Goal: Check status: Check status

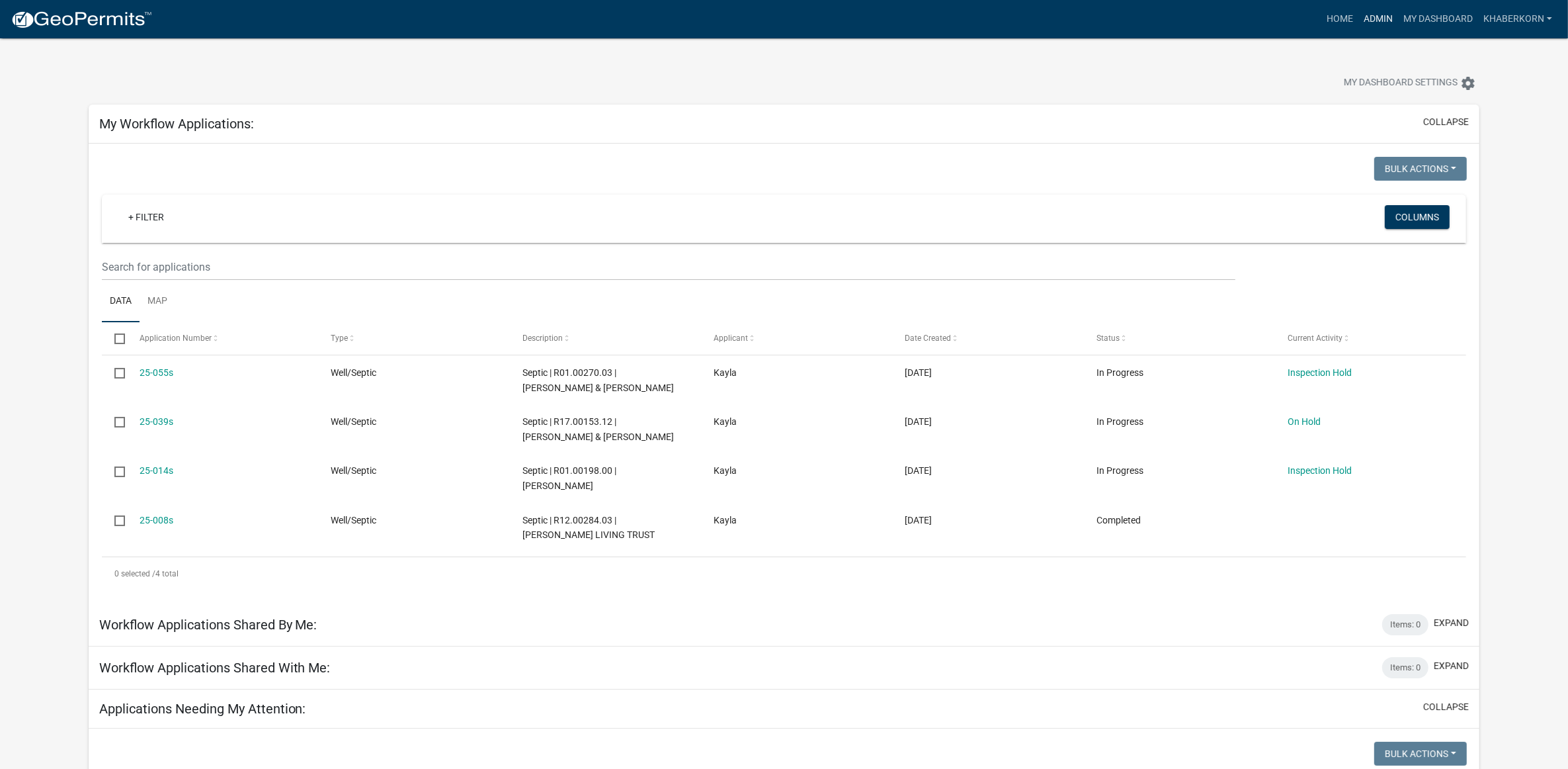
click at [1378, 14] on link "Admin" at bounding box center [1377, 19] width 40 height 25
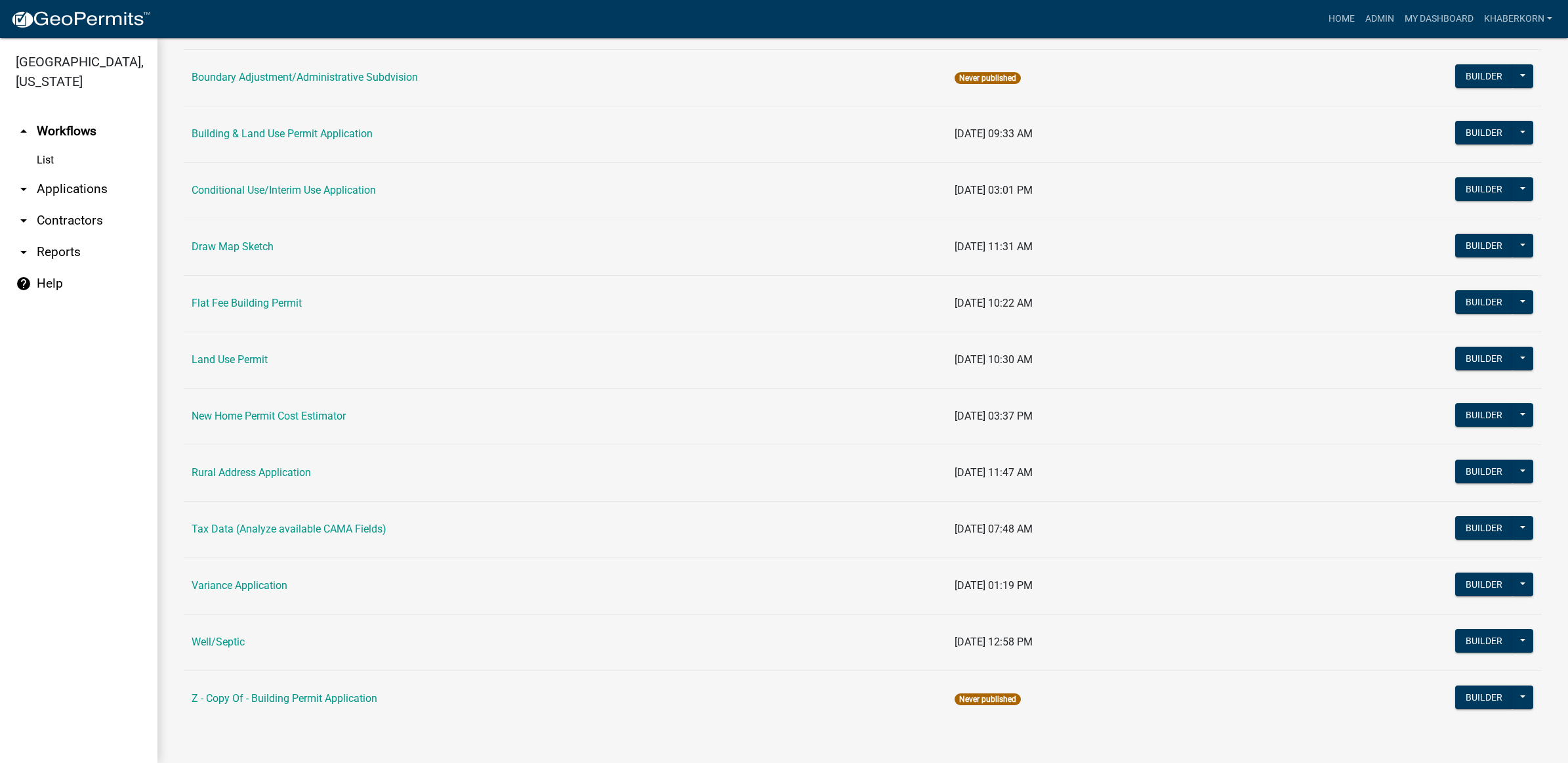
scroll to position [179, 0]
click at [258, 138] on link "Building & Land Use Permit Application" at bounding box center [282, 133] width 181 height 13
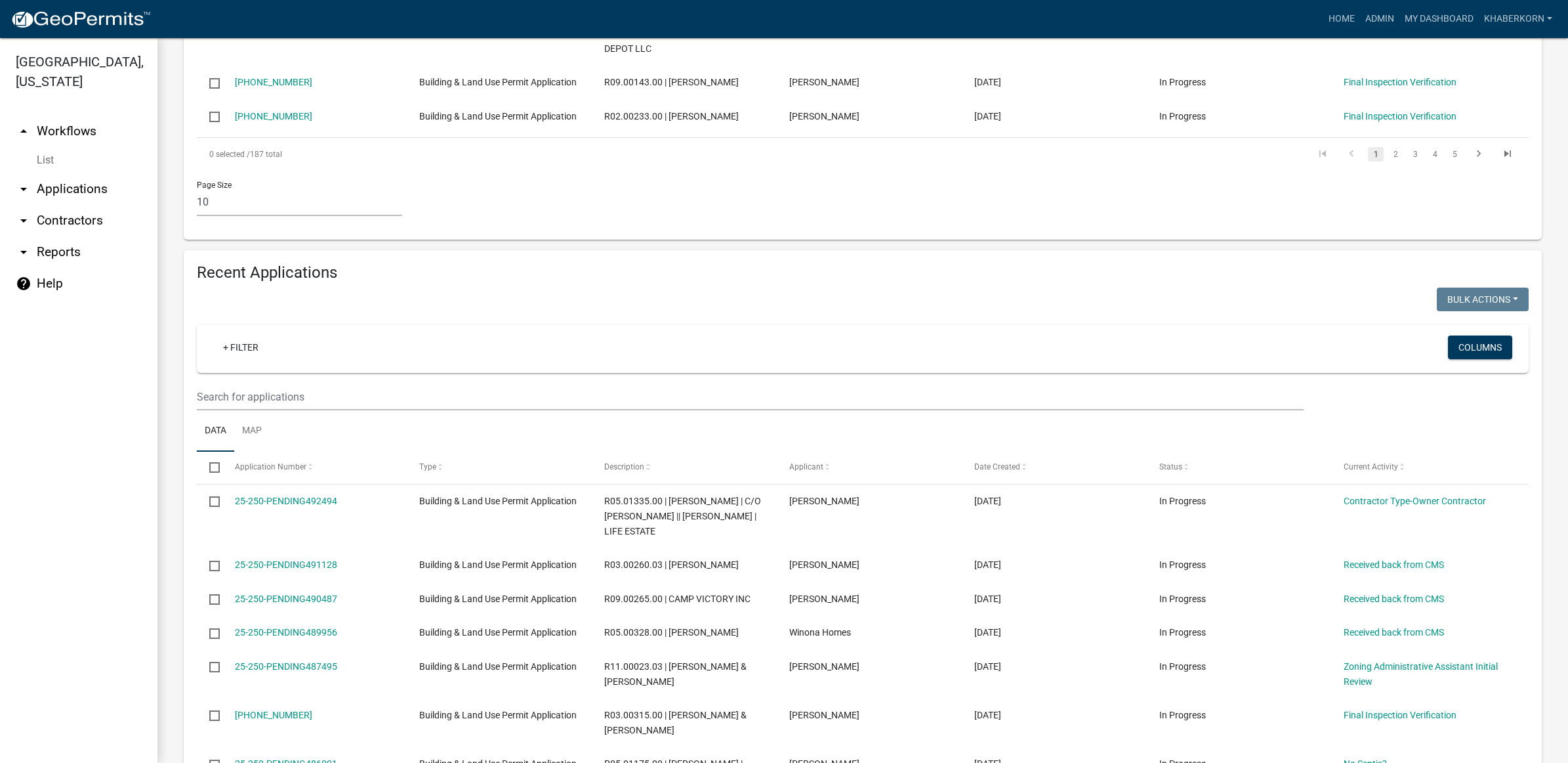
scroll to position [738, 0]
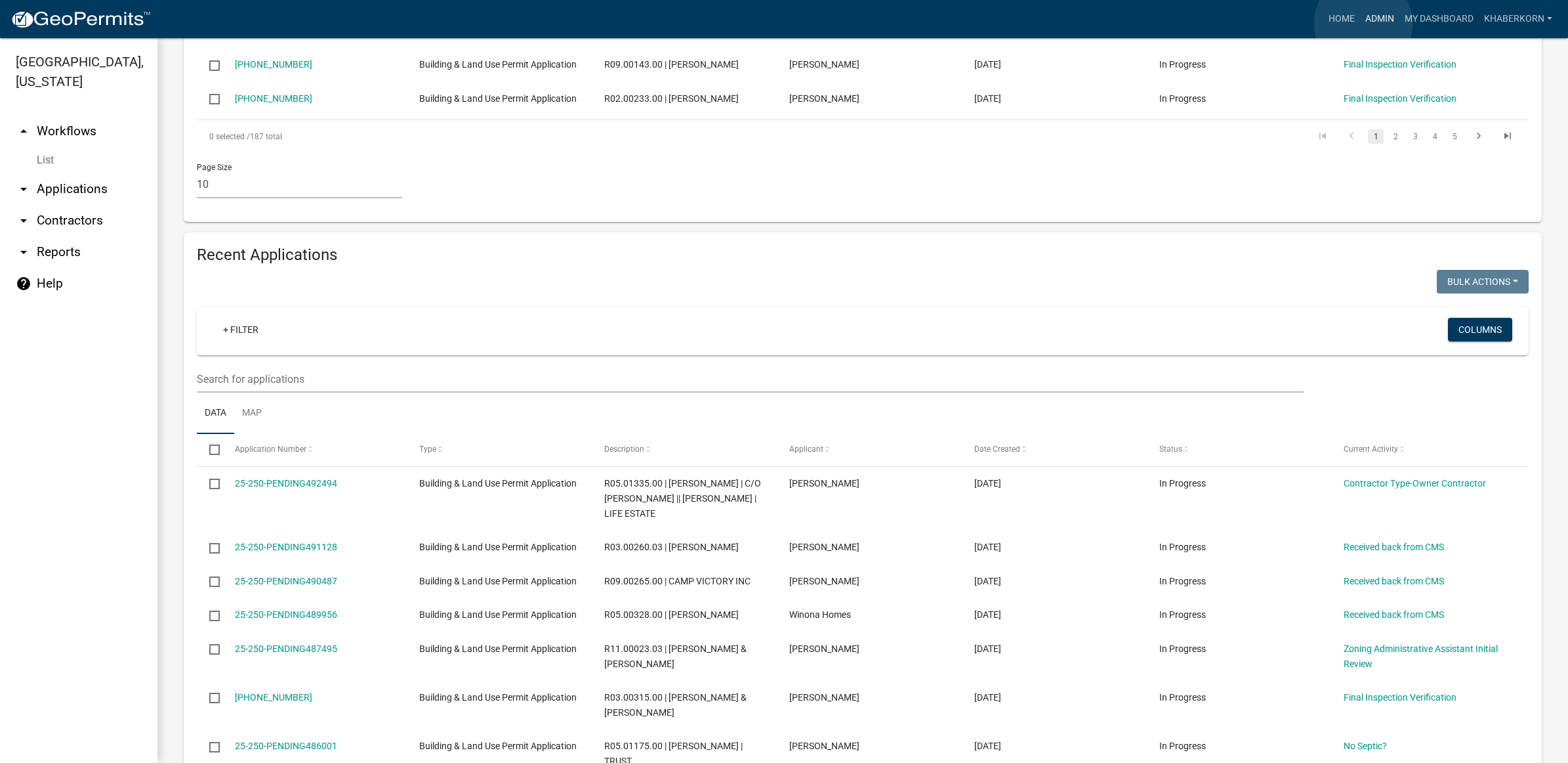
click at [1363, 24] on link "Admin" at bounding box center [1380, 18] width 39 height 25
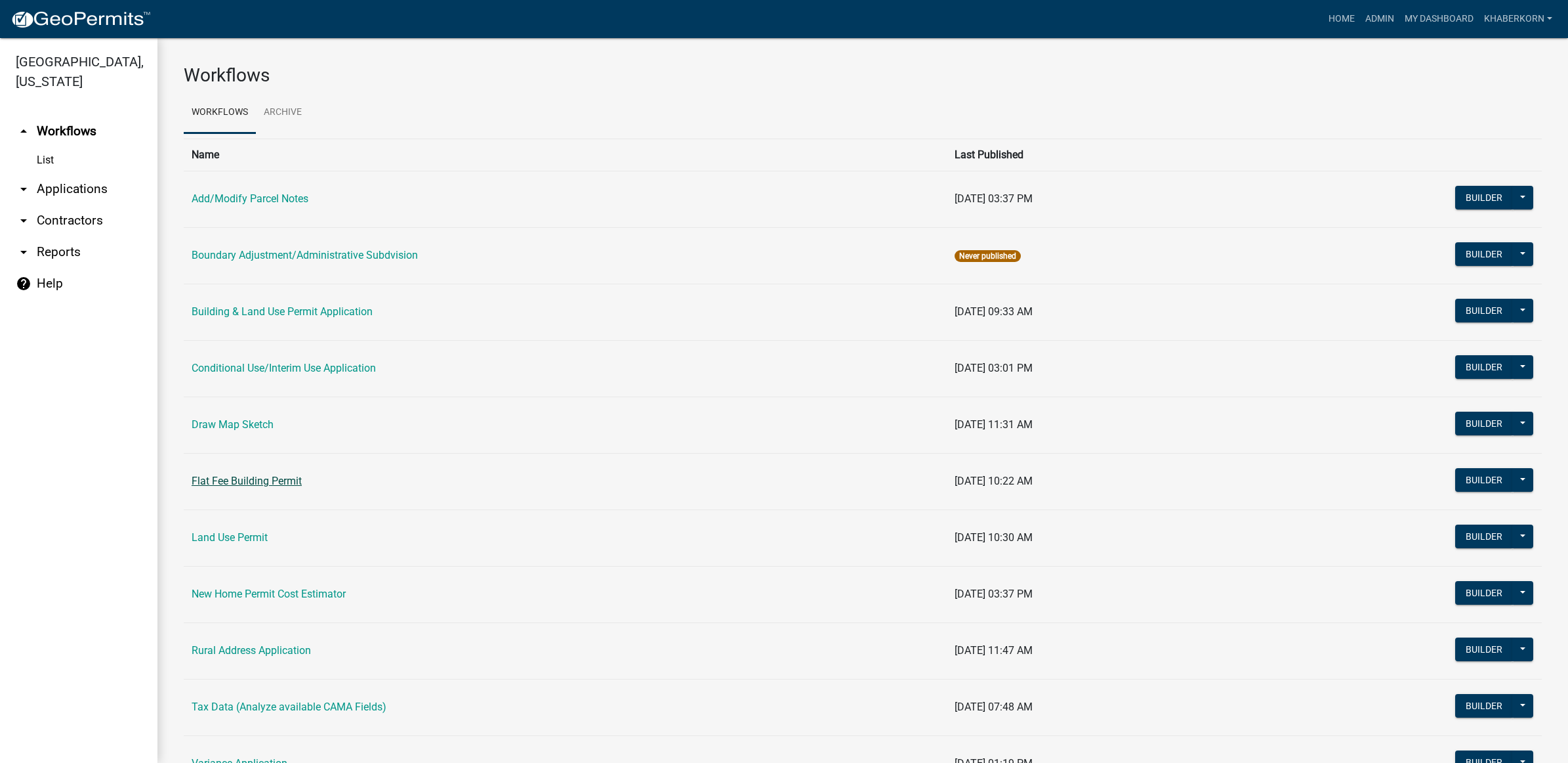
click at [231, 487] on link "Flat Fee Building Permit" at bounding box center [247, 481] width 110 height 13
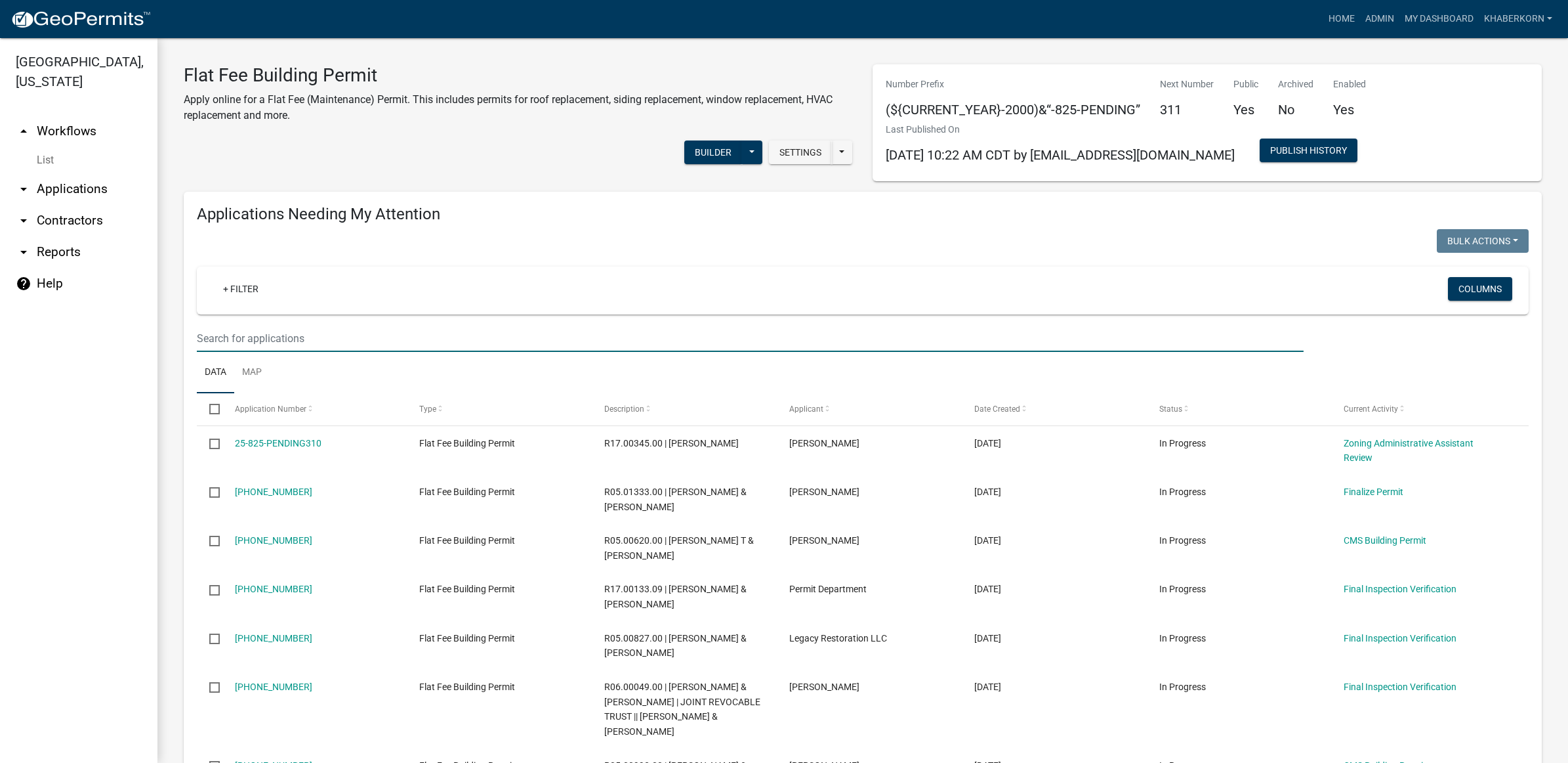
click at [250, 342] on input "text" at bounding box center [750, 338] width 1107 height 27
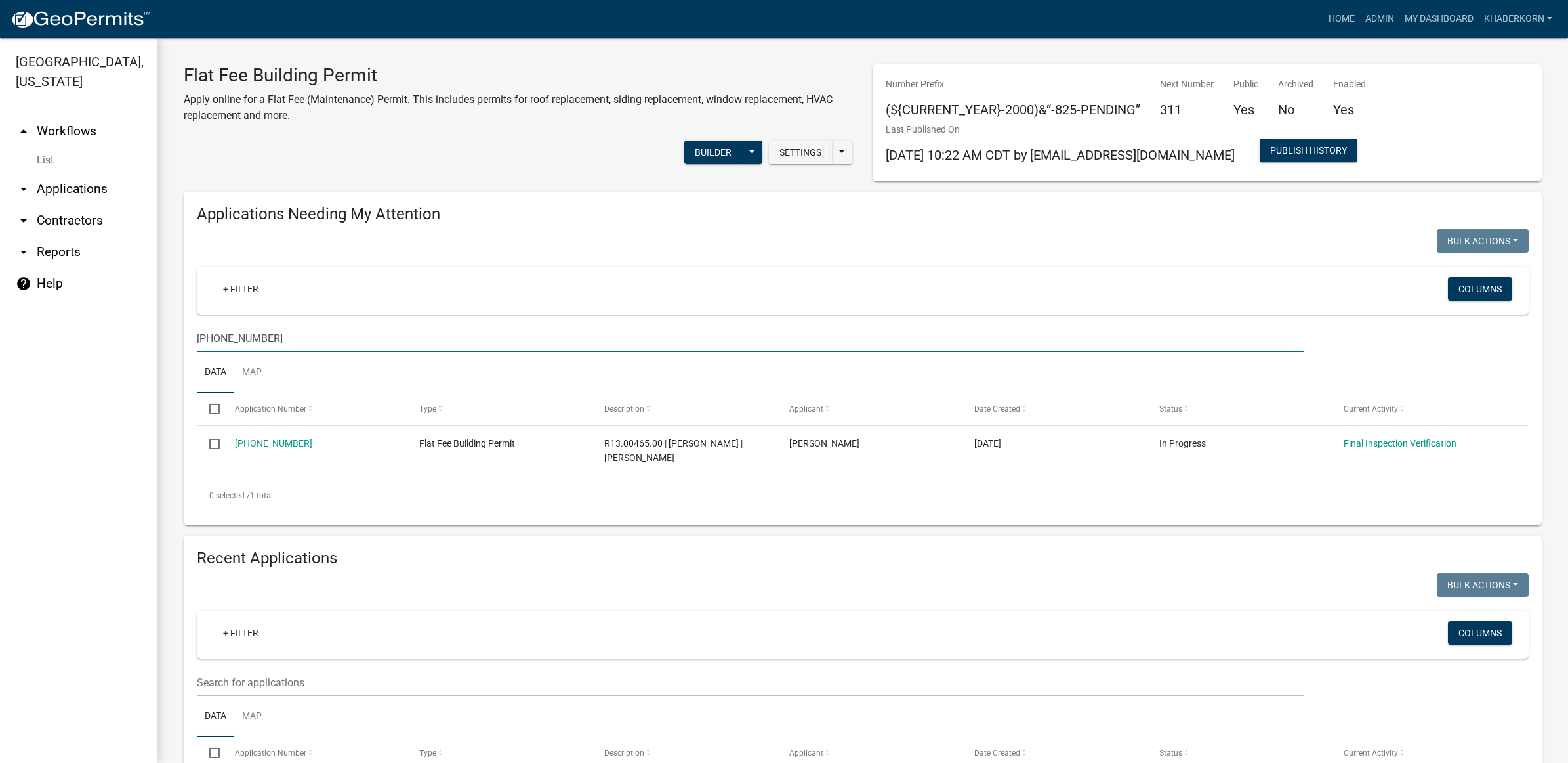
type input "[PHONE_NUMBER]"
